Goal: Information Seeking & Learning: Learn about a topic

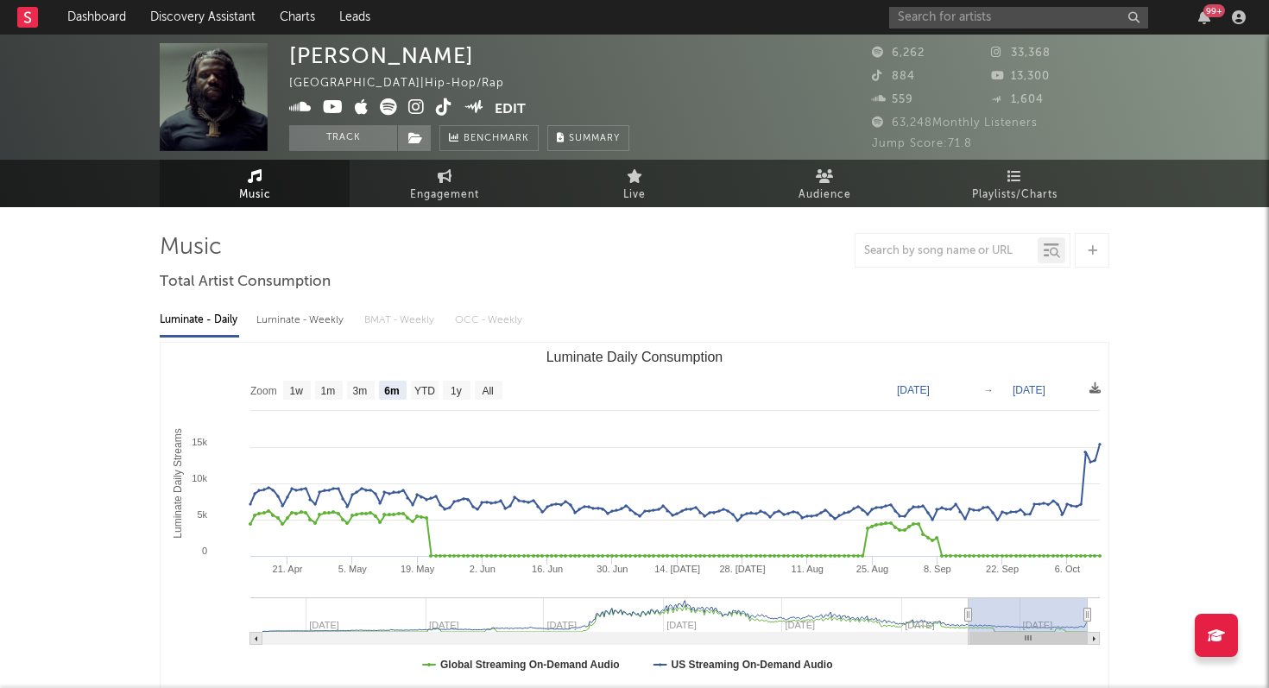
select select "6m"
click at [983, 22] on input "text" at bounding box center [1018, 18] width 259 height 22
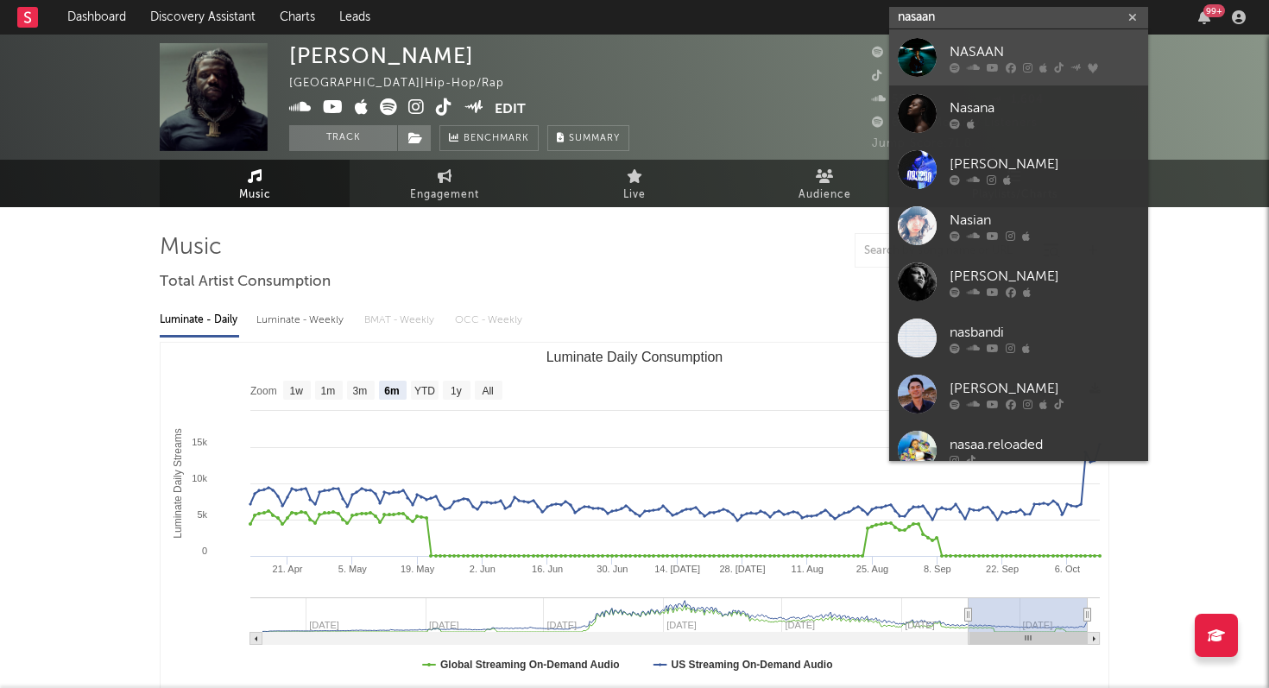
type input "nasaan"
click at [999, 55] on div "NASAAN" at bounding box center [1044, 51] width 190 height 21
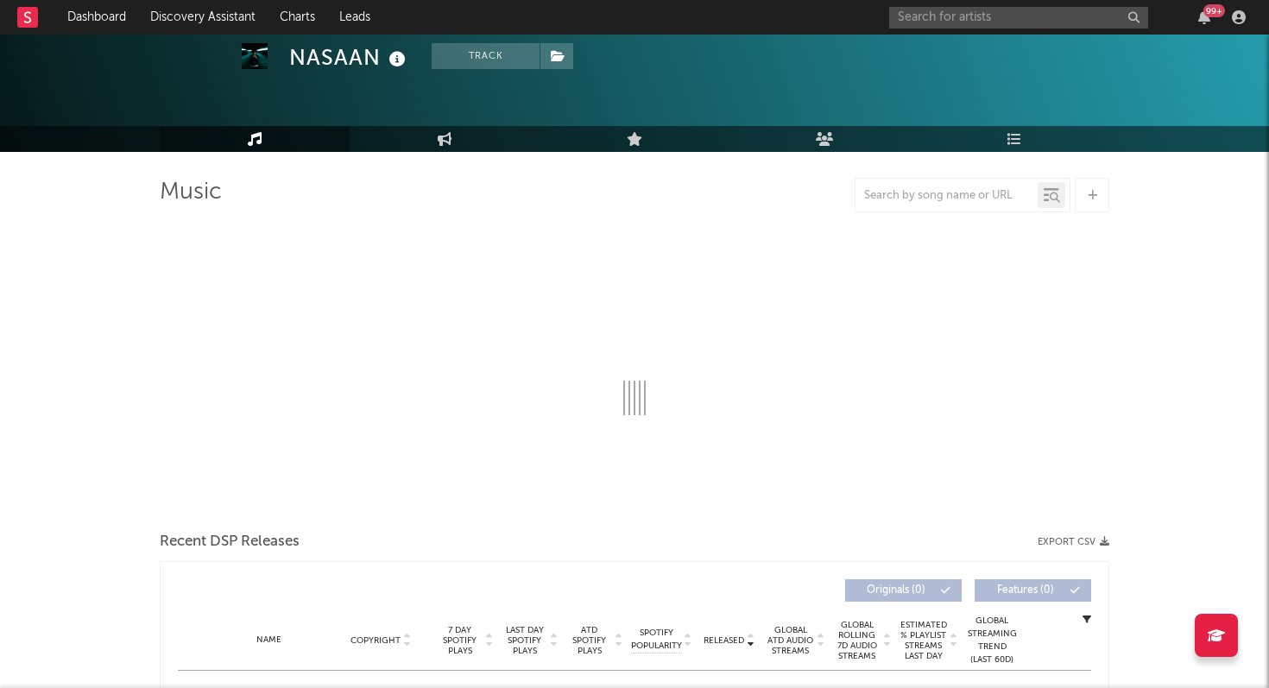
select select "6m"
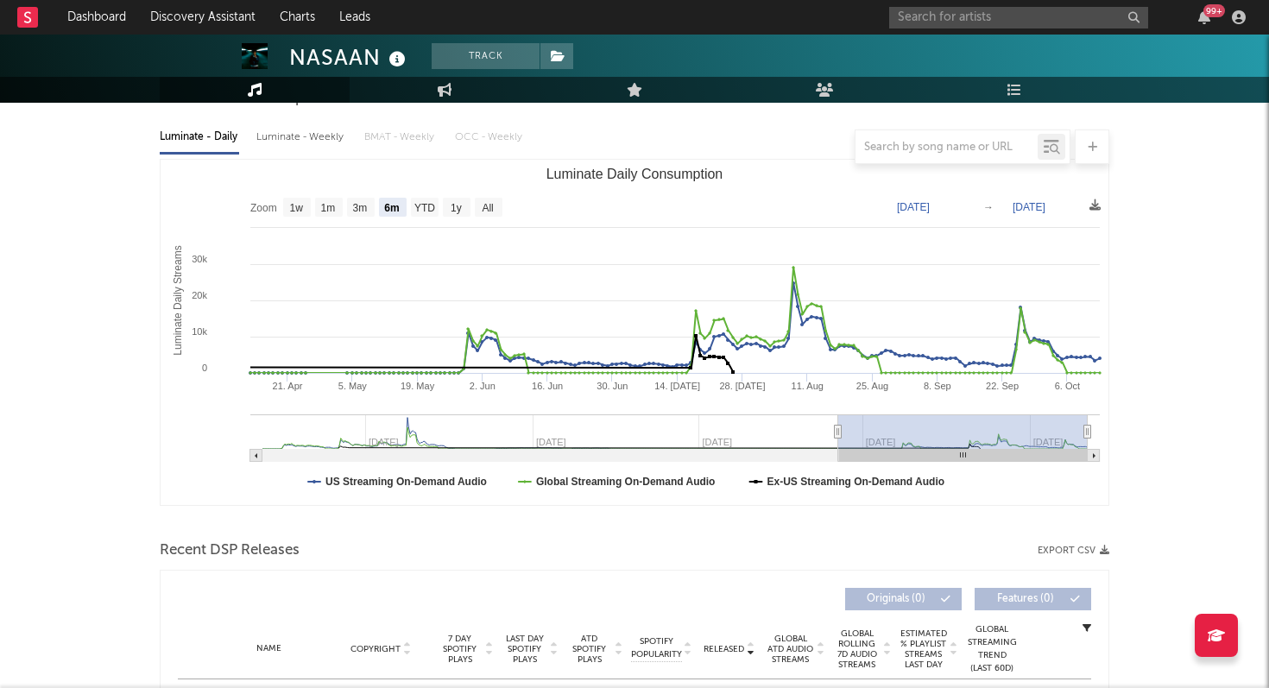
scroll to position [178, 0]
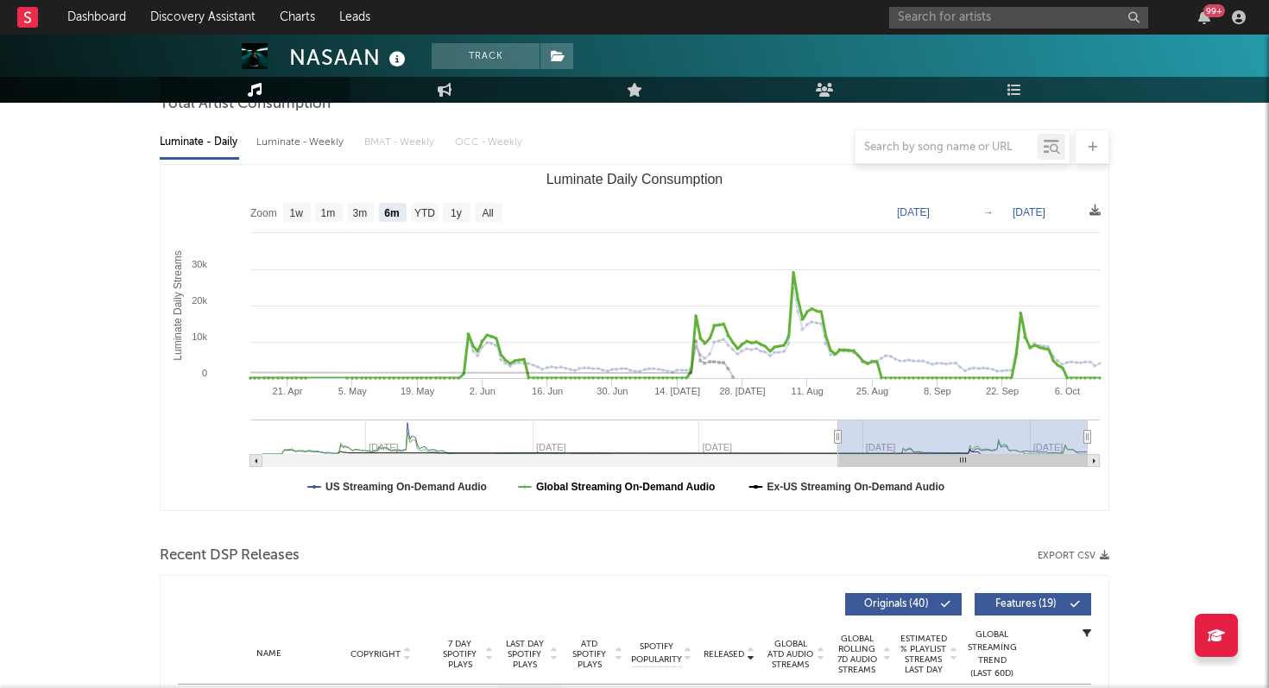
click at [636, 489] on text "Global Streaming On-Demand Audio" at bounding box center [626, 487] width 180 height 12
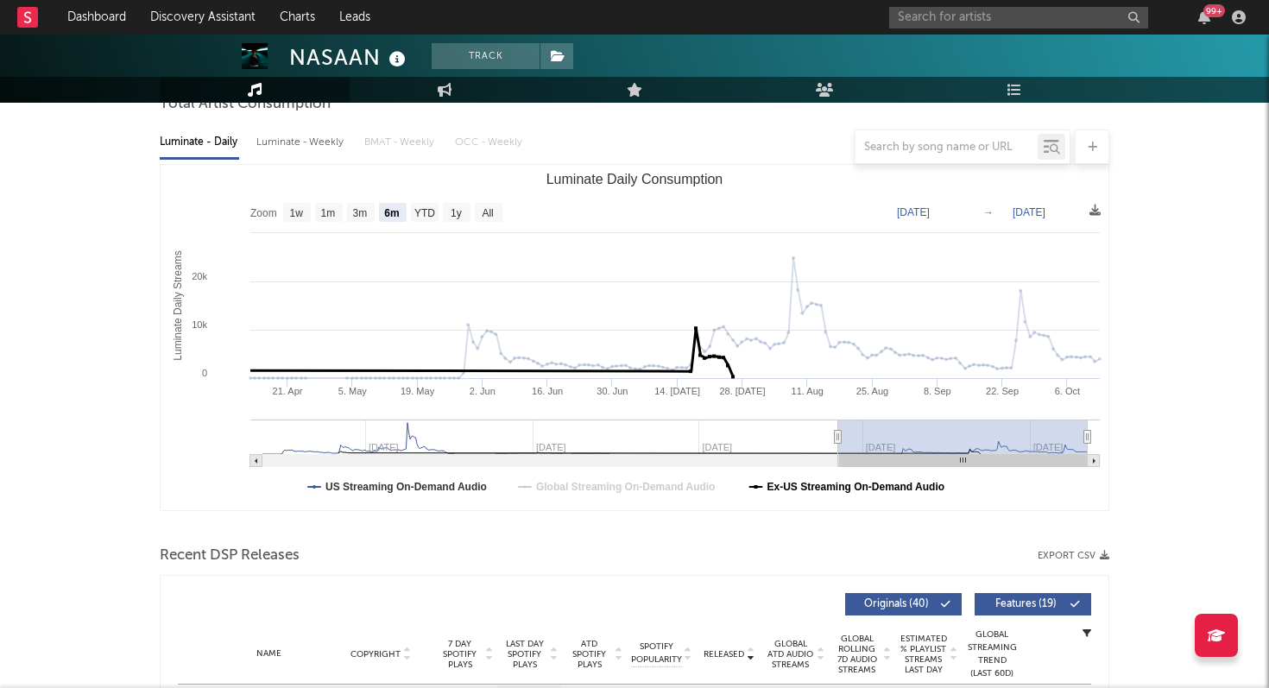
click at [776, 486] on text "Ex-US Streaming On-Demand Audio" at bounding box center [856, 487] width 178 height 12
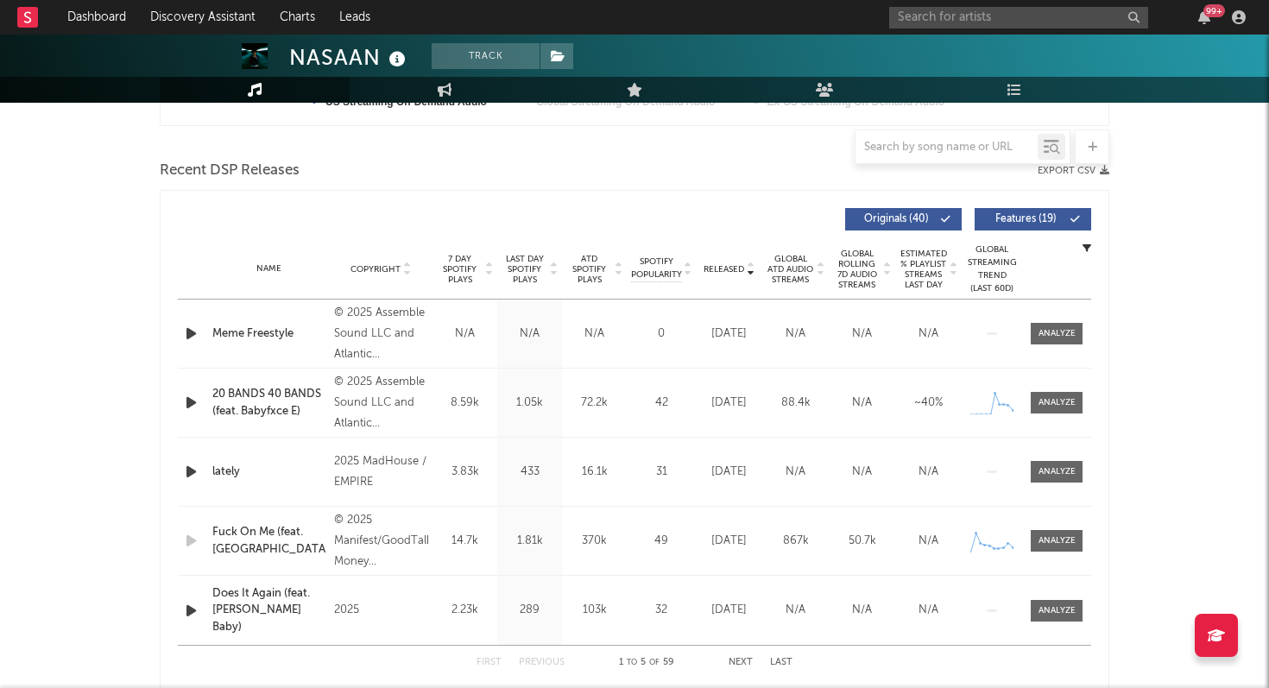
scroll to position [568, 0]
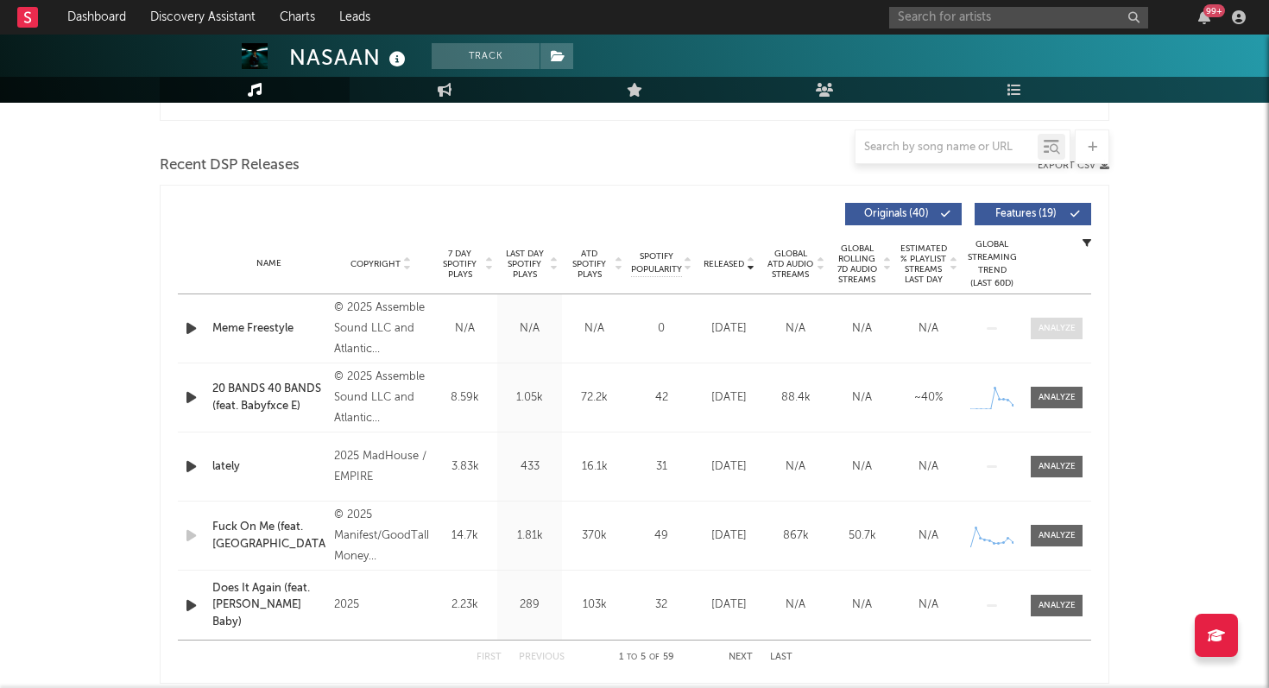
click at [1061, 318] on span at bounding box center [1056, 329] width 52 height 22
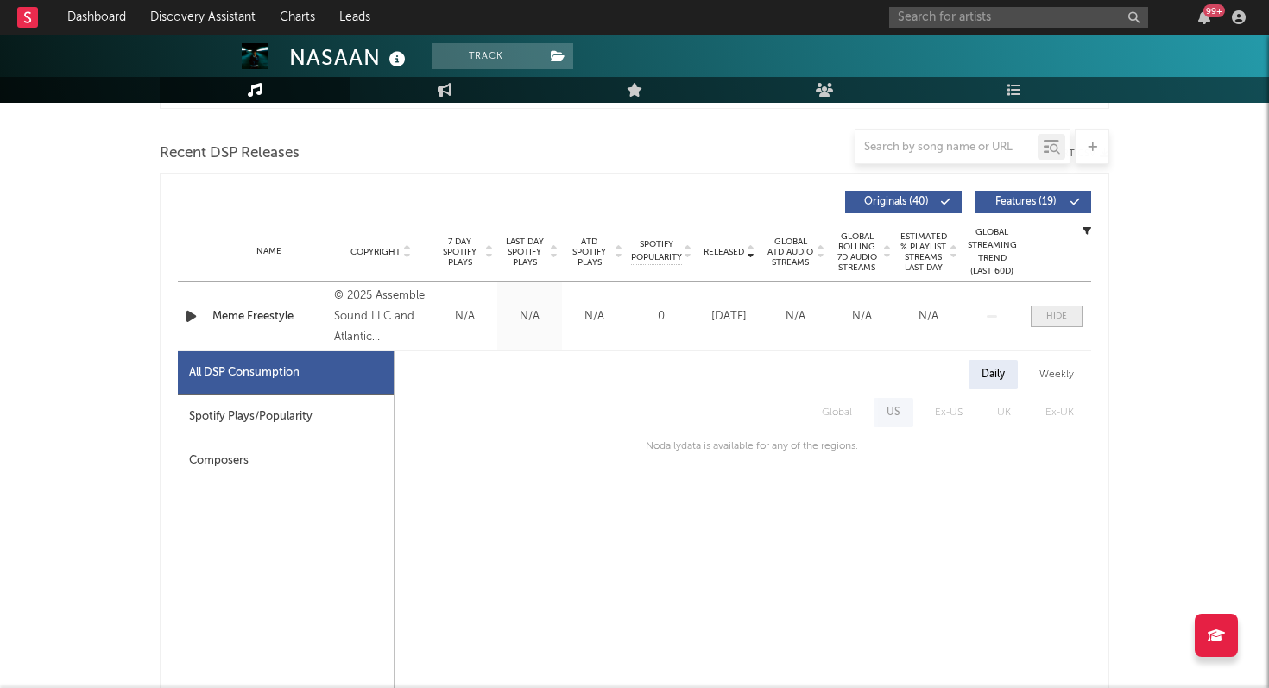
click at [1061, 317] on div at bounding box center [1056, 316] width 21 height 13
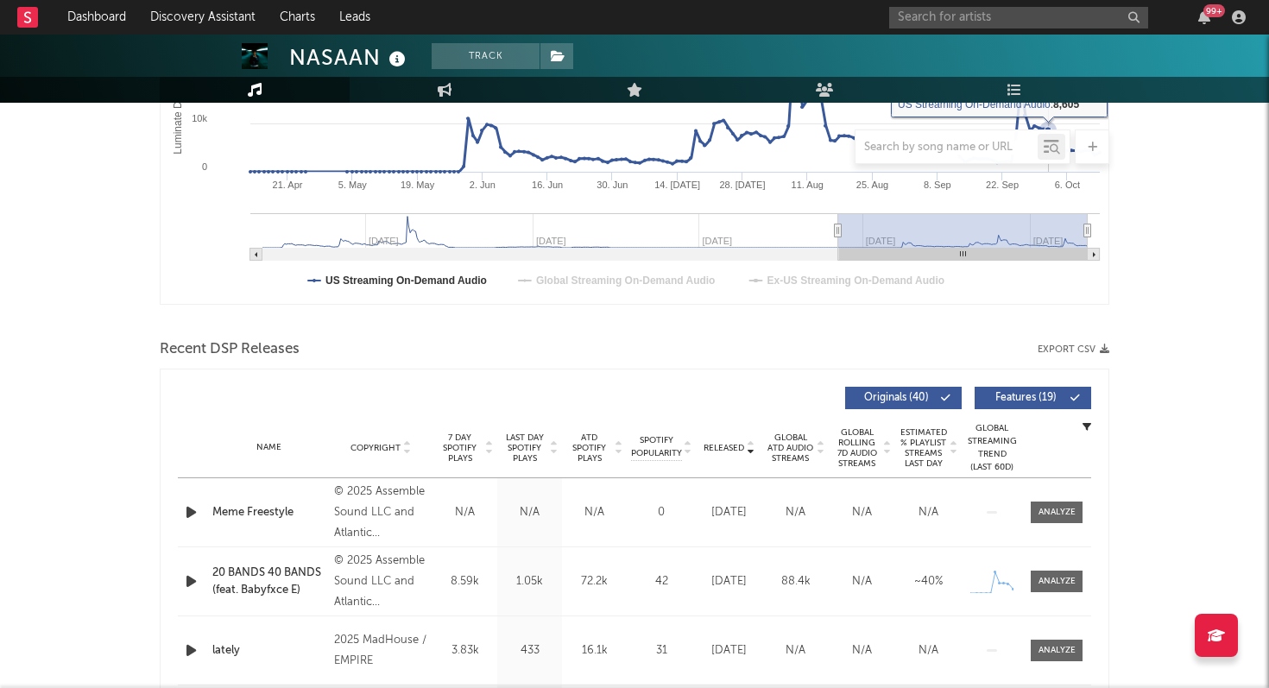
scroll to position [419, 0]
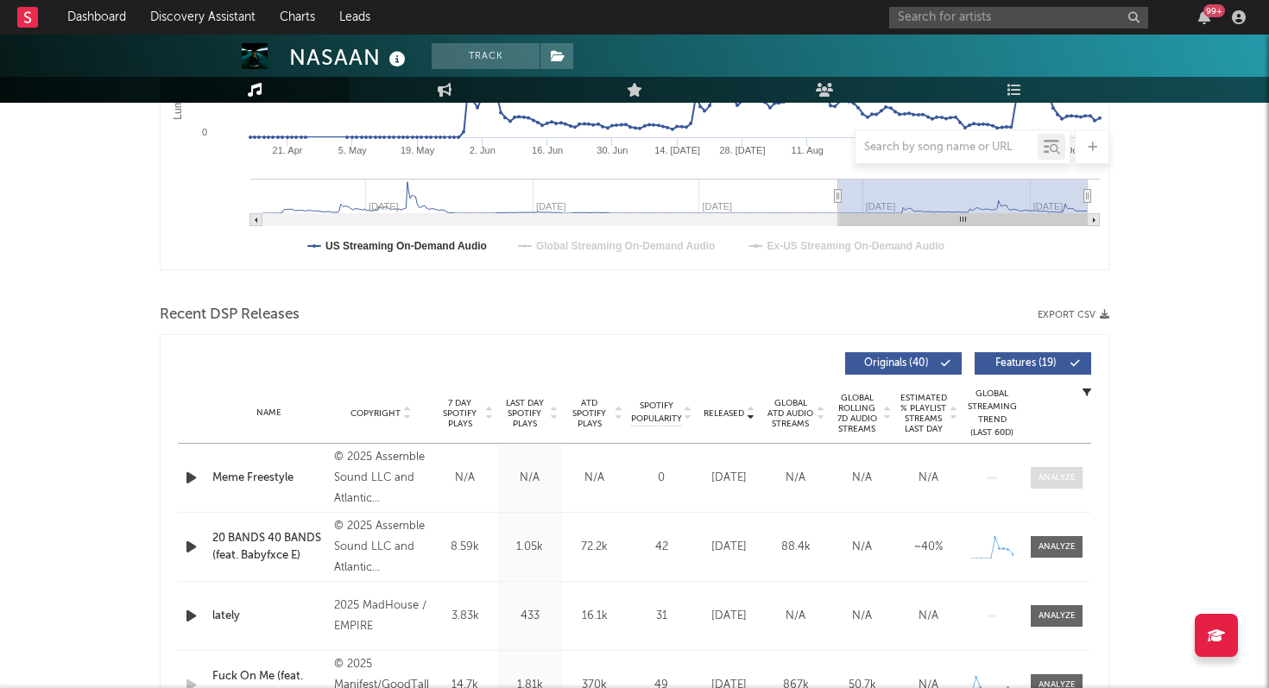
click at [1078, 468] on span at bounding box center [1056, 478] width 52 height 22
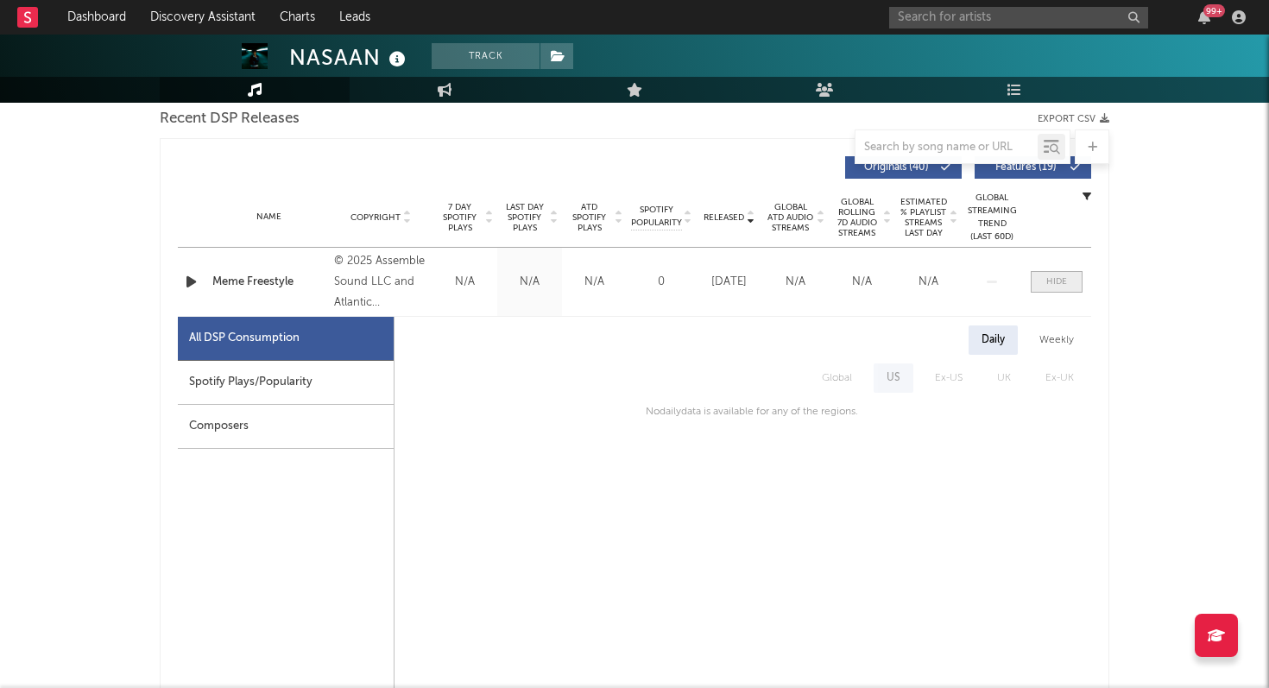
scroll to position [645, 0]
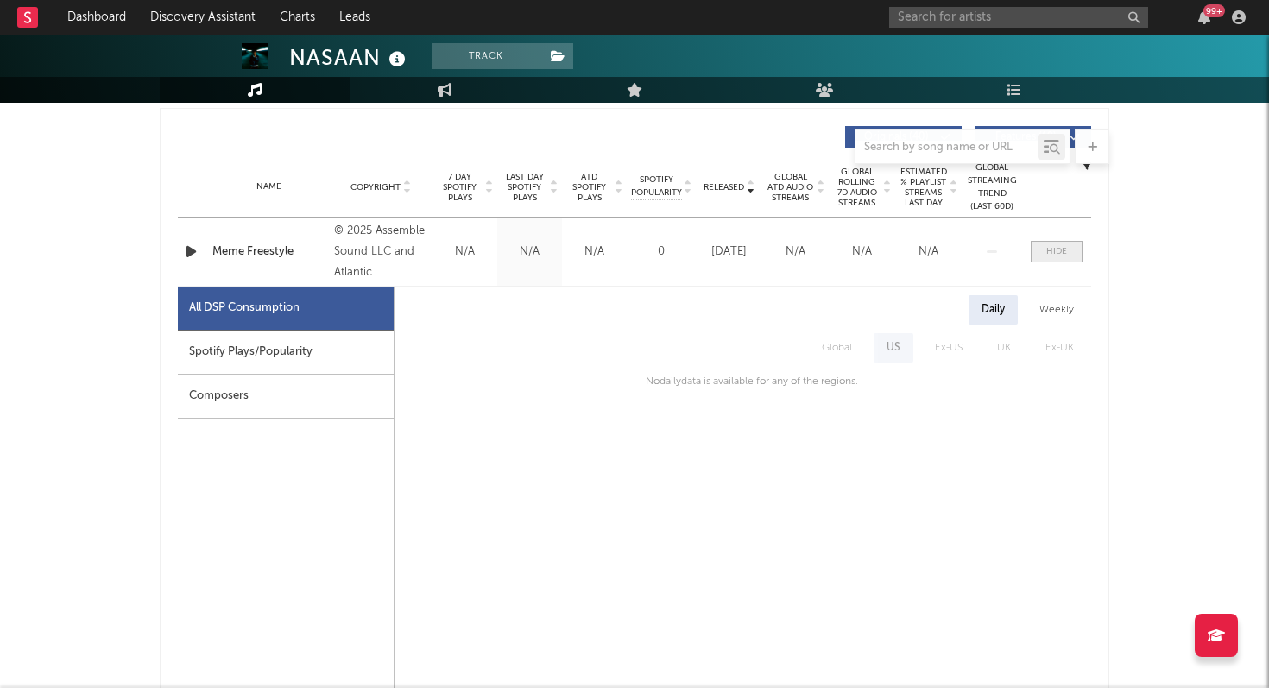
click at [1044, 250] on span at bounding box center [1056, 252] width 52 height 22
